Goal: Task Accomplishment & Management: Complete application form

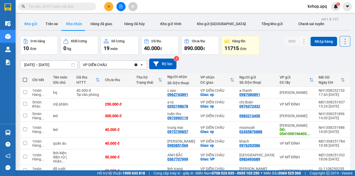
click at [34, 28] on button "Kho gửi" at bounding box center [30, 24] width 21 height 12
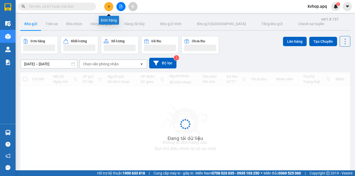
click at [106, 8] on button at bounding box center [108, 6] width 9 height 9
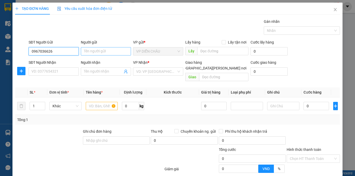
type input "0967036626"
click at [96, 49] on input "Người gửi" at bounding box center [106, 51] width 50 height 8
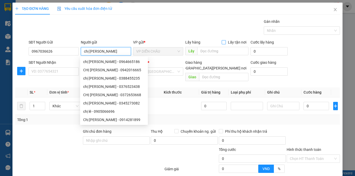
type input "chị [PERSON_NAME]"
click at [223, 43] on input "Lấy tận nơi" at bounding box center [224, 42] width 4 height 4
checkbox input "true"
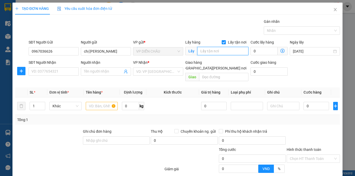
click at [219, 48] on input "text" at bounding box center [222, 51] width 51 height 8
type input "vp"
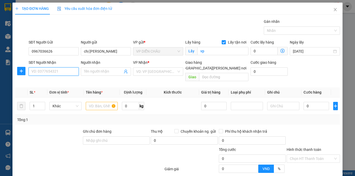
click at [51, 74] on input "SĐT Người Nhận" at bounding box center [54, 72] width 50 height 8
type input "0987331132"
click at [141, 73] on input "search" at bounding box center [156, 72] width 40 height 8
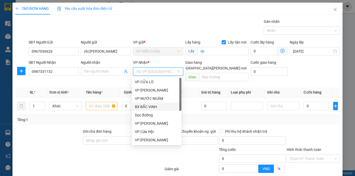
scroll to position [52, 0]
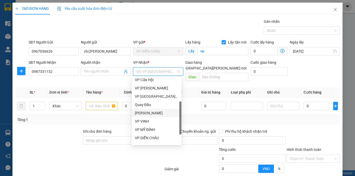
click at [156, 113] on div "[PERSON_NAME]" at bounding box center [156, 113] width 43 height 6
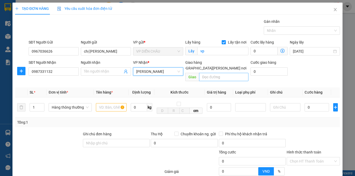
drag, startPoint x: 219, startPoint y: 62, endPoint x: 213, endPoint y: 69, distance: 8.5
click at [175, 66] on input "[GEOGRAPHIC_DATA][PERSON_NAME] nơi" at bounding box center [173, 68] width 4 height 4
checkbox input "true"
click at [211, 73] on input "text" at bounding box center [223, 77] width 49 height 8
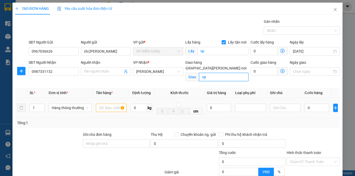
type input "vp"
drag, startPoint x: 115, startPoint y: 111, endPoint x: 103, endPoint y: 105, distance: 13.3
click at [104, 106] on input "text" at bounding box center [111, 108] width 31 height 8
click at [106, 110] on input "text" at bounding box center [111, 108] width 31 height 8
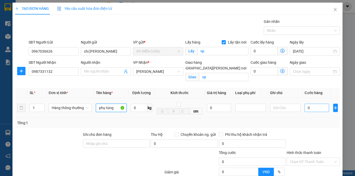
type input "phụ tùng"
click at [305, 107] on input "0" at bounding box center [317, 108] width 24 height 8
type input "3"
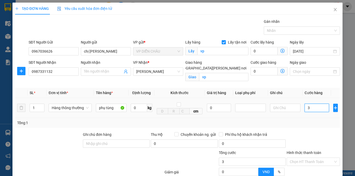
type input "30"
type input "300"
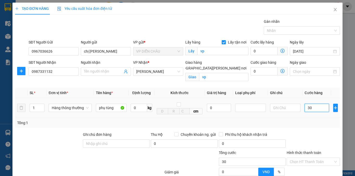
type input "300"
type input "3.000"
type input "30.000"
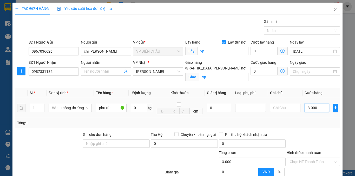
type input "30.000"
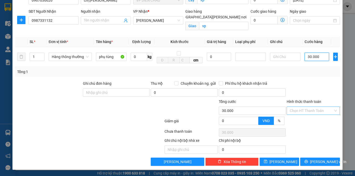
type input "30.000"
click at [305, 111] on input "Hình thức thanh toán" at bounding box center [311, 111] width 43 height 8
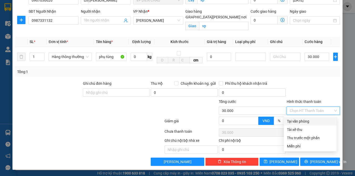
click at [302, 120] on div "Tại văn phòng" at bounding box center [310, 122] width 47 height 6
type input "0"
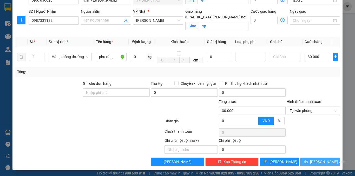
click at [307, 165] on button "[PERSON_NAME] và In" at bounding box center [320, 162] width 40 height 8
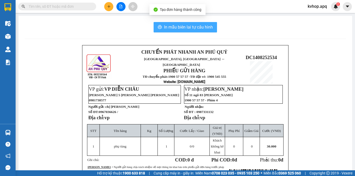
click at [177, 30] on span "In mẫu biên lai tự cấu hình" at bounding box center [188, 27] width 49 height 6
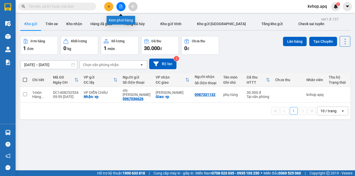
click at [120, 7] on icon "file-add" at bounding box center [121, 7] width 4 height 4
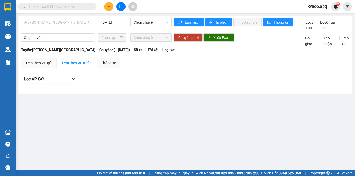
drag, startPoint x: 44, startPoint y: 23, endPoint x: 38, endPoint y: 37, distance: 15.4
click at [44, 23] on span "[PERSON_NAME][GEOGRAPHIC_DATA]" at bounding box center [57, 22] width 67 height 8
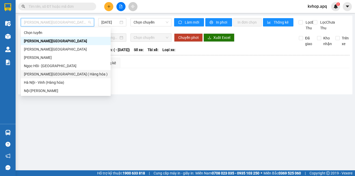
click at [35, 75] on div "[PERSON_NAME][GEOGRAPHIC_DATA] ( Hàng hóa )" at bounding box center [66, 74] width 84 height 6
type input "[DATE]"
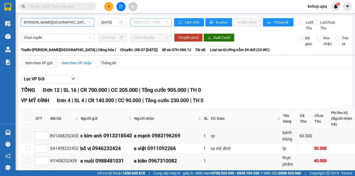
click at [147, 22] on span "08:07 (TC) - 37H-086.12" at bounding box center [151, 22] width 35 height 8
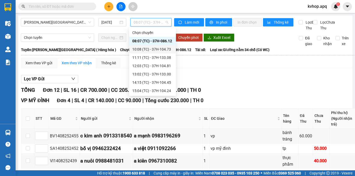
click at [151, 51] on div "10:08 (TC) - 37H-104.73" at bounding box center [152, 50] width 41 height 6
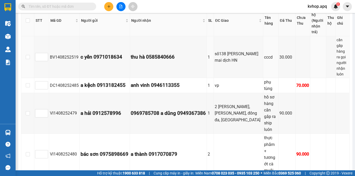
scroll to position [26, 0]
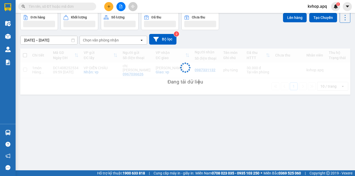
scroll to position [24, 0]
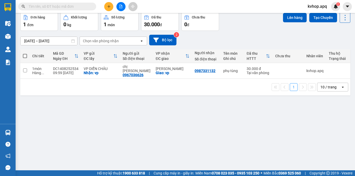
click at [19, 69] on div "ver 1.8.137 Kho gửi Trên xe [PERSON_NAME] Hàng đã giao Hàng đã [PERSON_NAME] gử…" at bounding box center [185, 80] width 334 height 176
click at [24, 69] on input "checkbox" at bounding box center [25, 71] width 4 height 4
checkbox input "true"
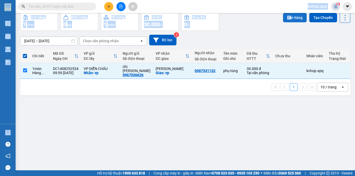
drag, startPoint x: 288, startPoint y: 12, endPoint x: 288, endPoint y: 17, distance: 4.4
click at [288, 17] on section "Kết quả [PERSON_NAME] ( 0 ) Bộ lọc No Data kvhop.apq 2 Điều [PERSON_NAME] xe Kh…" at bounding box center [177, 88] width 355 height 176
click at [288, 17] on button "Lên hàng" at bounding box center [295, 17] width 24 height 9
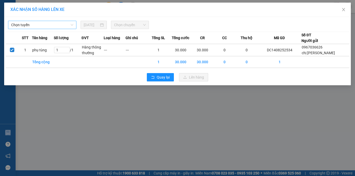
click at [63, 25] on span "Chọn tuyến" at bounding box center [42, 25] width 62 height 8
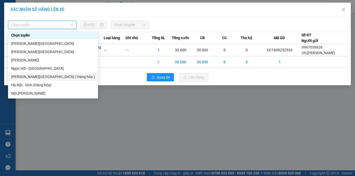
click at [33, 74] on div "[PERSON_NAME][GEOGRAPHIC_DATA] ( Hàng hóa )" at bounding box center [53, 77] width 90 height 8
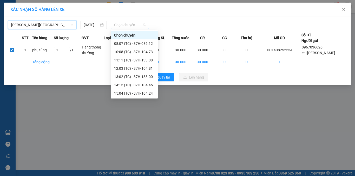
click at [117, 22] on span "Chọn chuyến" at bounding box center [130, 25] width 32 height 8
click at [135, 51] on div "10:08 (TC) - 37H-104.73" at bounding box center [134, 52] width 41 height 6
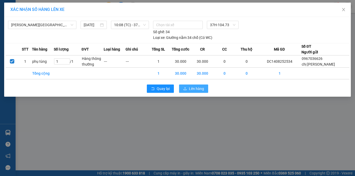
click at [195, 87] on span "Lên hàng" at bounding box center [196, 89] width 15 height 6
